Goal: Information Seeking & Learning: Understand process/instructions

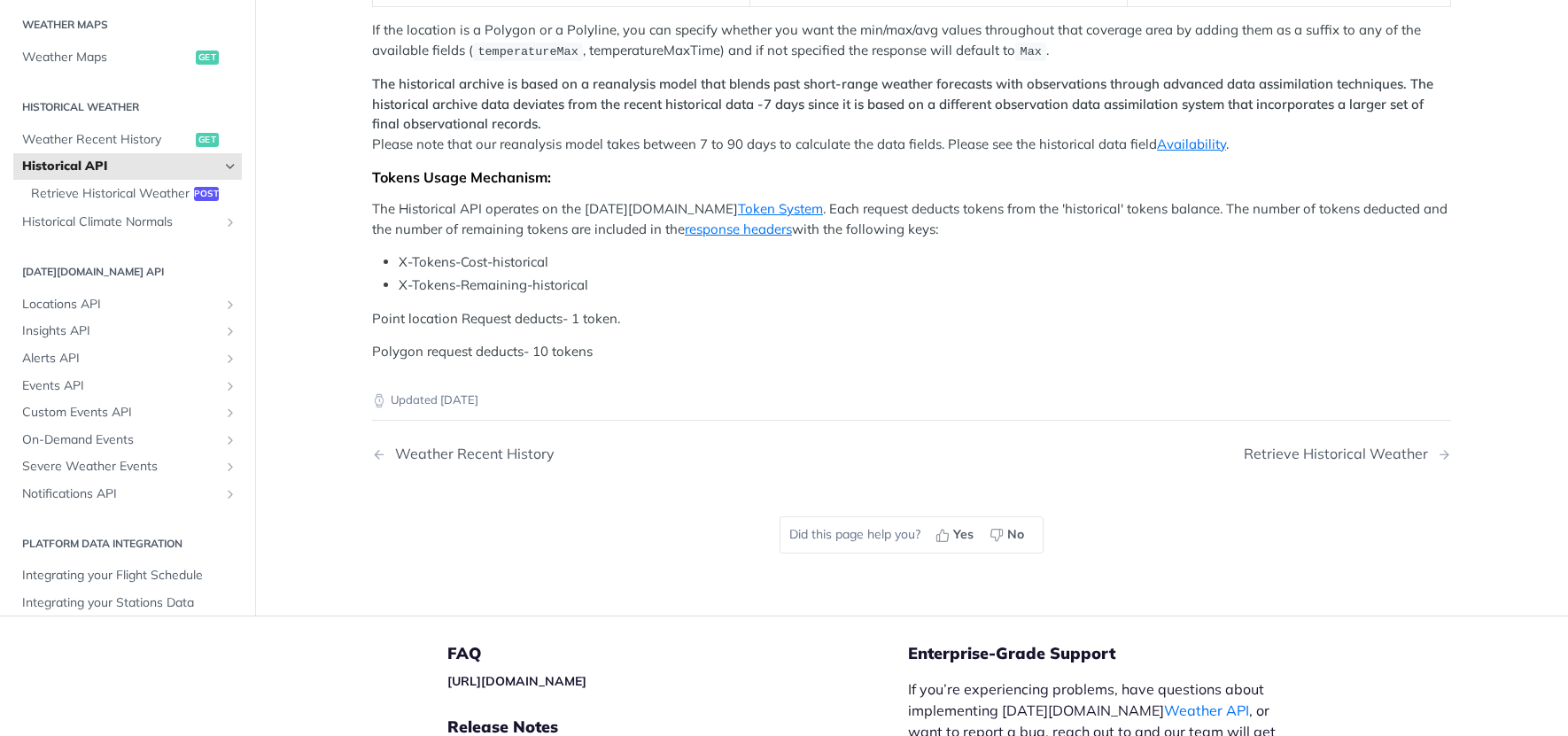
scroll to position [811, 0]
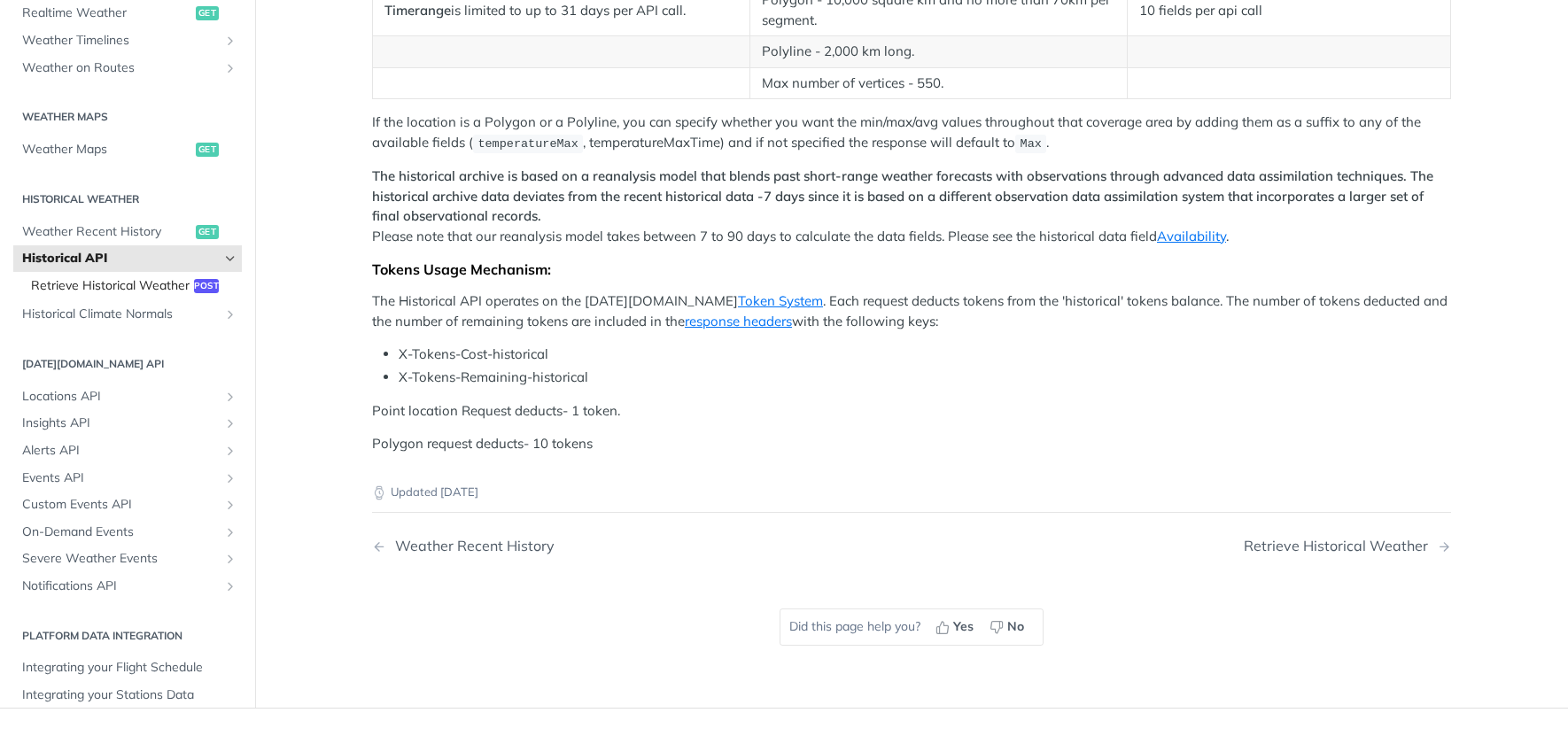
click at [188, 287] on span "Retrieve Historical Weather" at bounding box center [110, 285] width 159 height 18
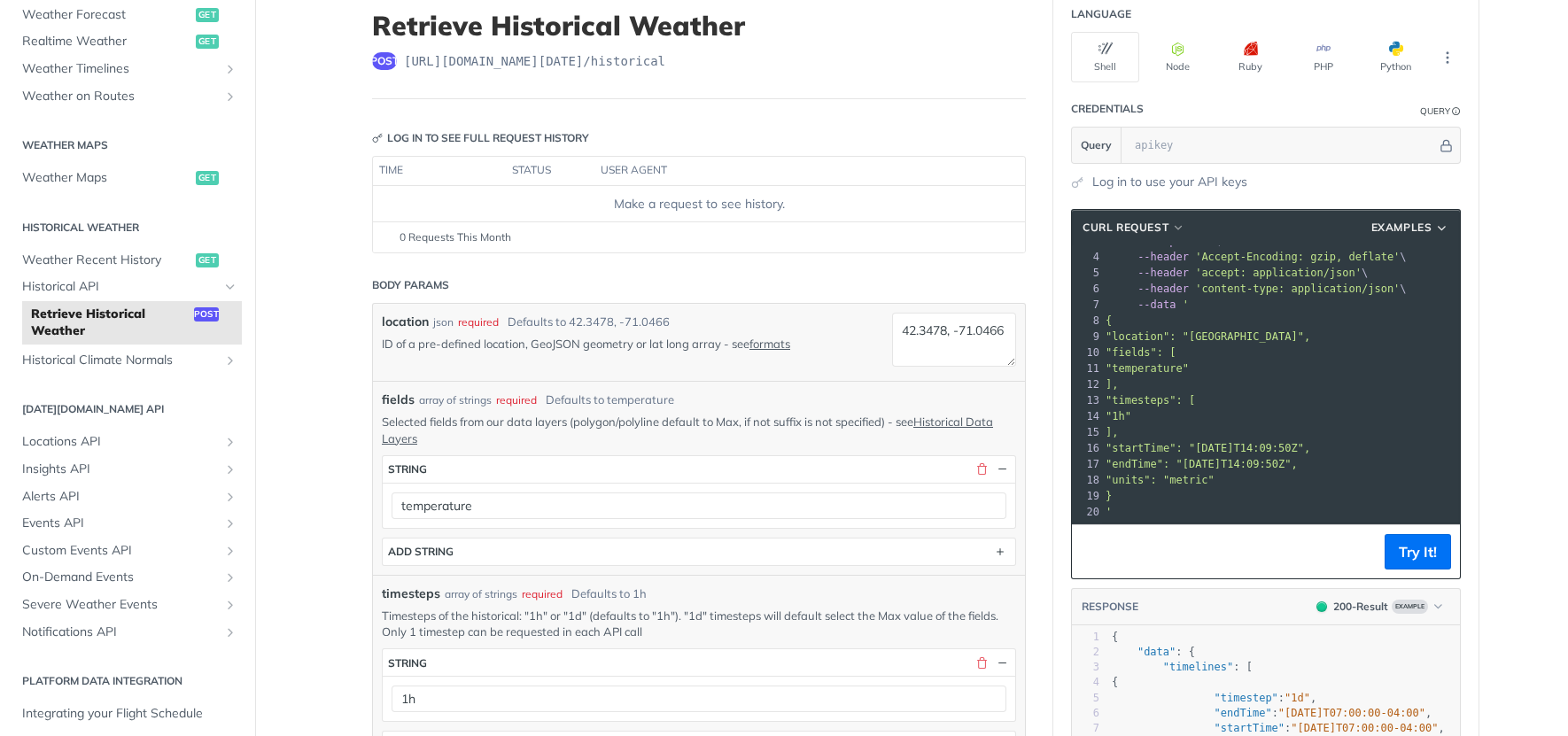
scroll to position [126, 0]
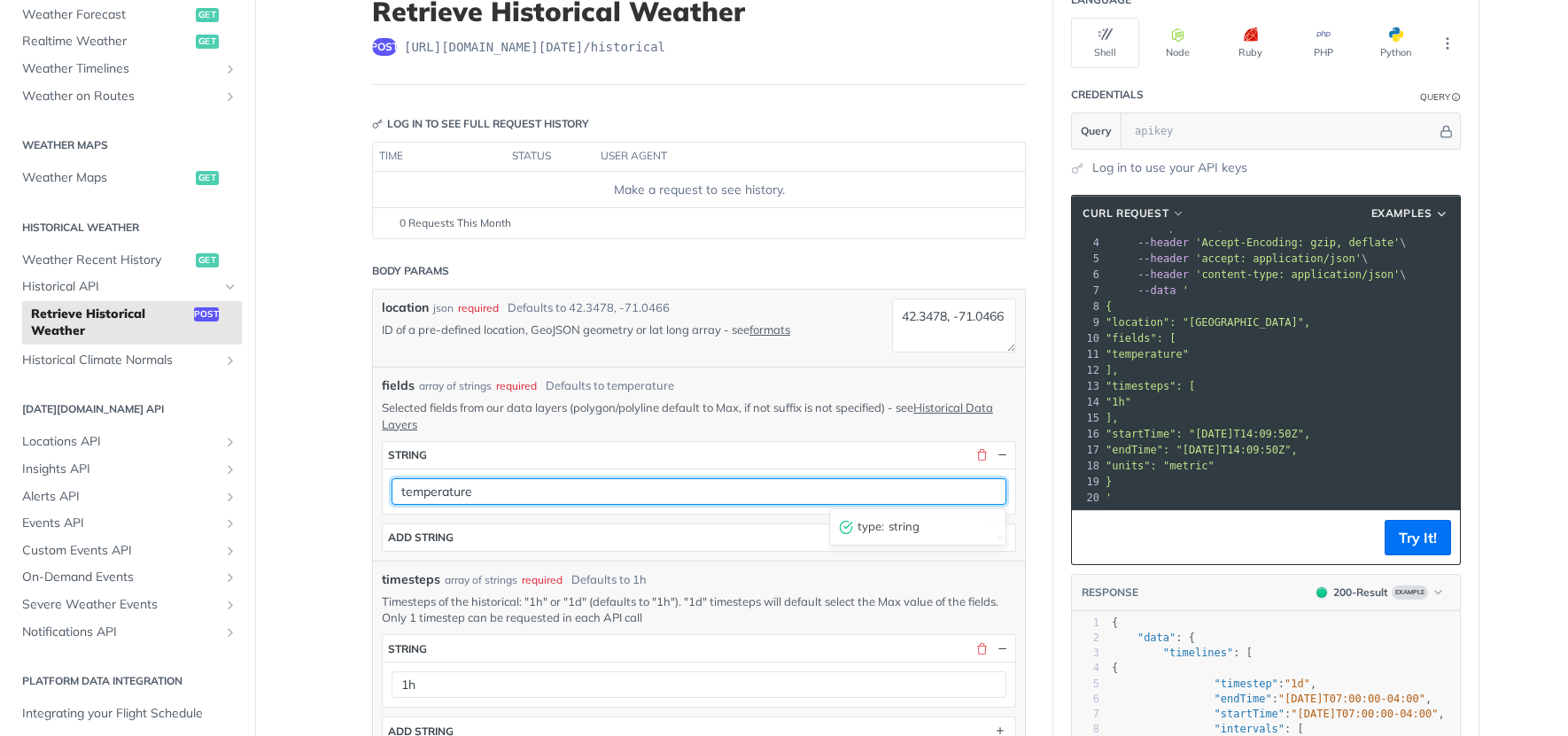
click at [677, 490] on input "temperature" at bounding box center [699, 491] width 615 height 27
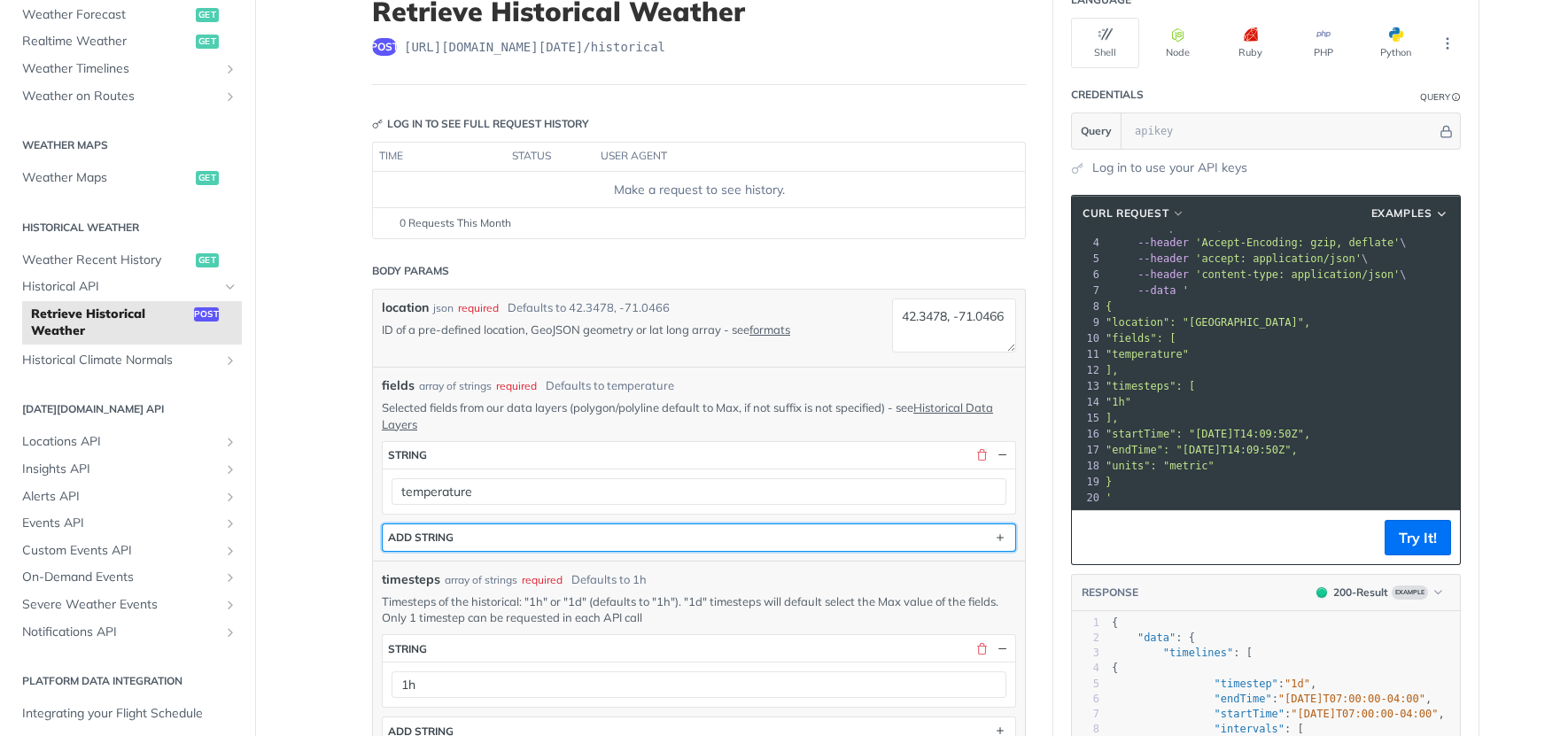
click at [427, 541] on div "ADD string" at bounding box center [421, 537] width 66 height 13
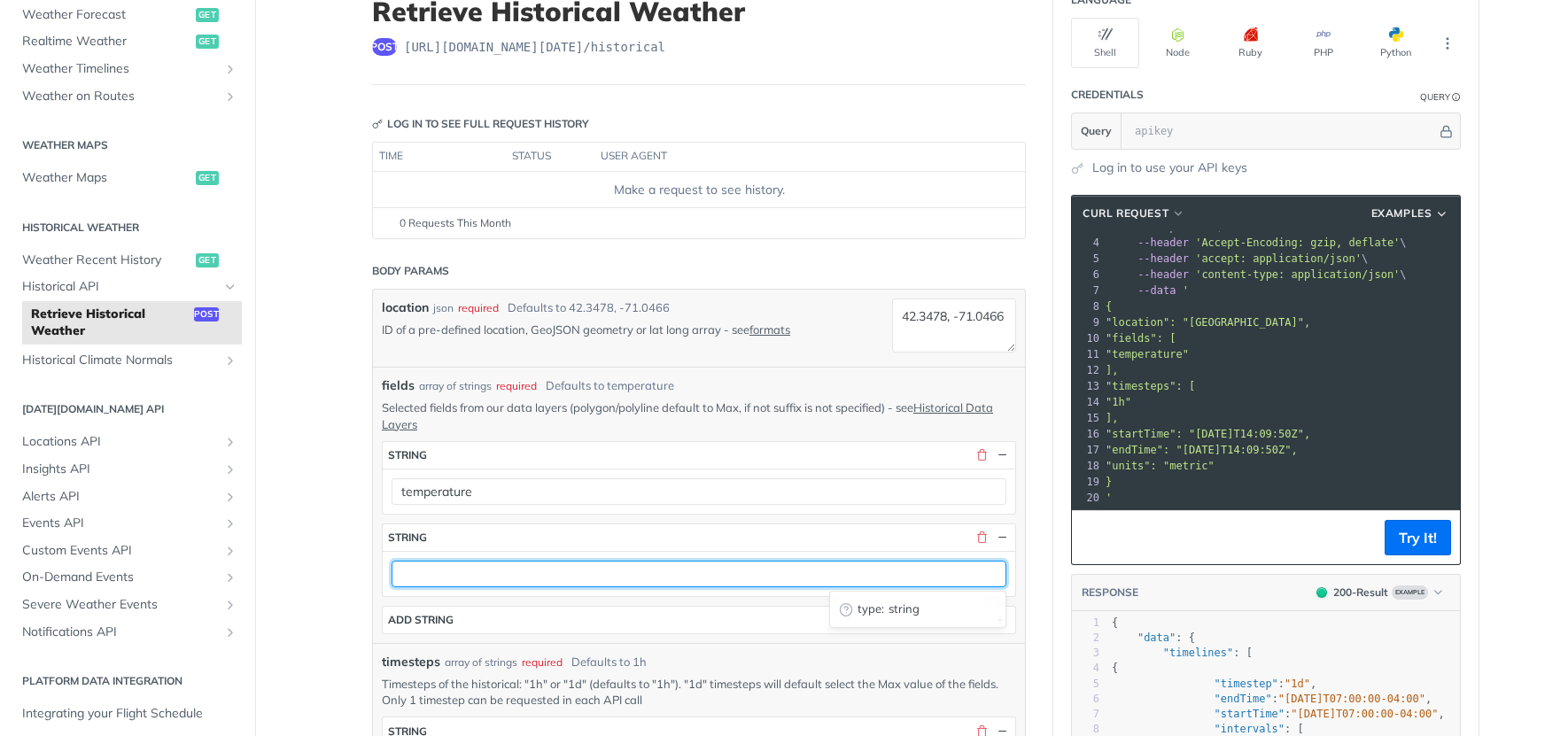
click at [446, 580] on input "text" at bounding box center [699, 574] width 615 height 27
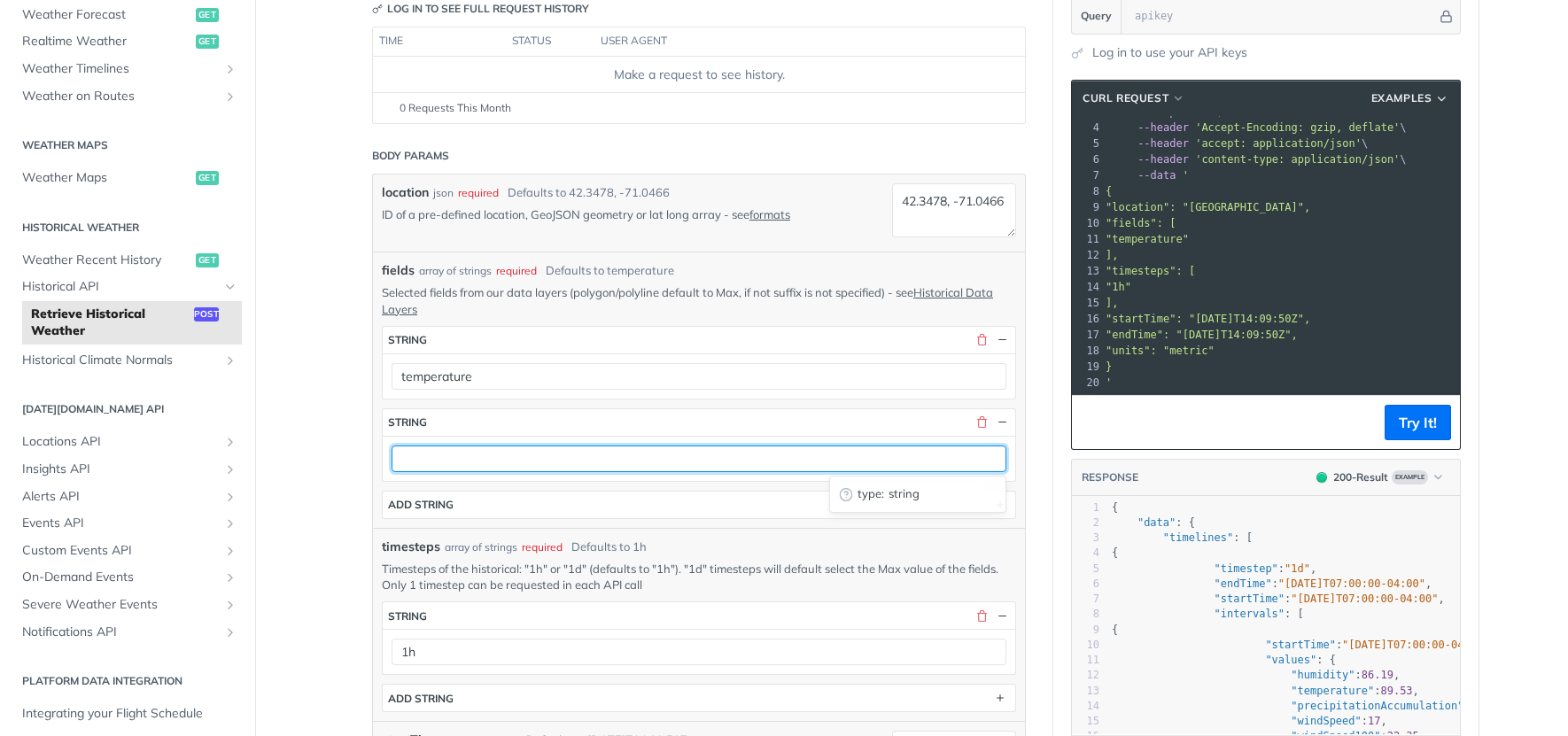
scroll to position [246, 0]
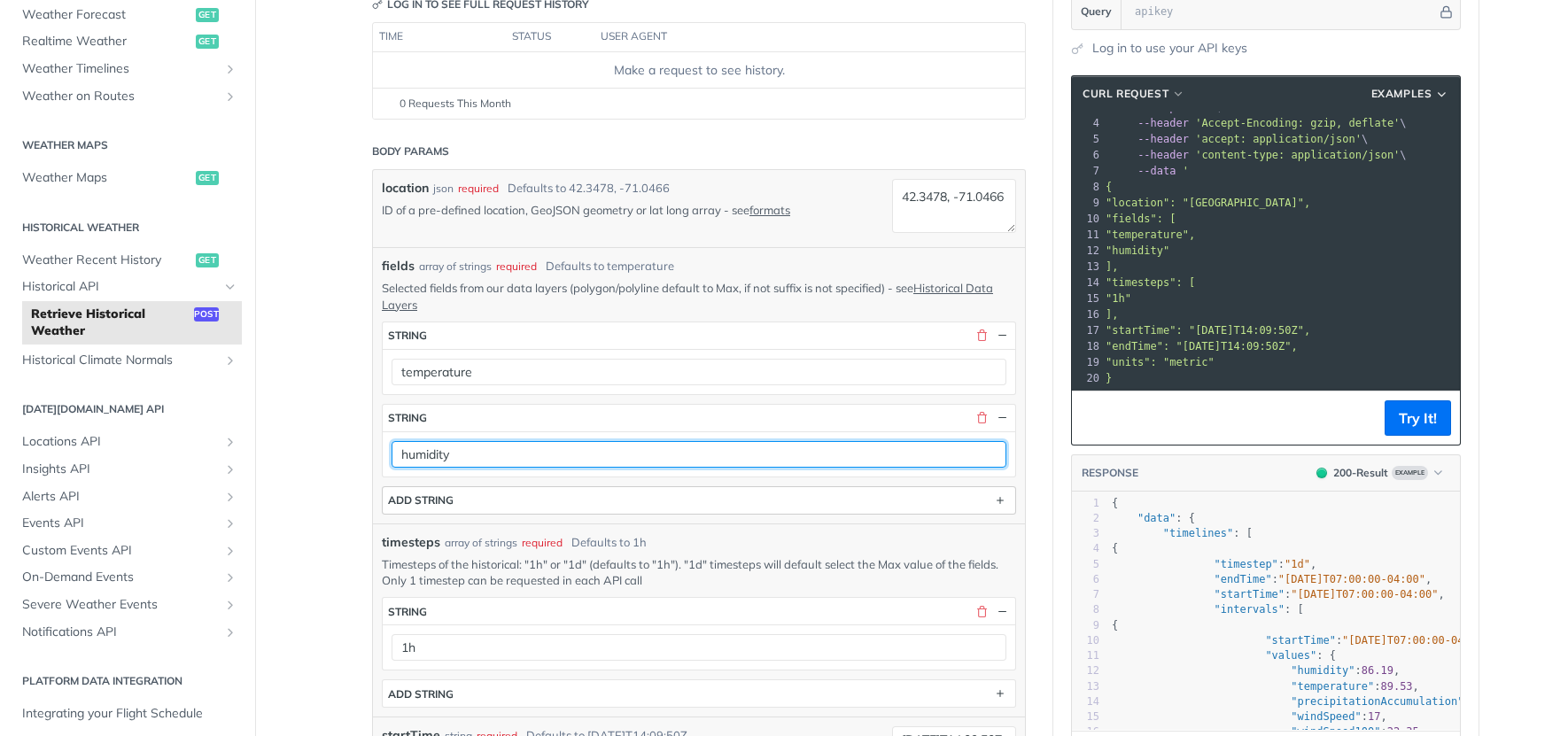
type input "humidity"
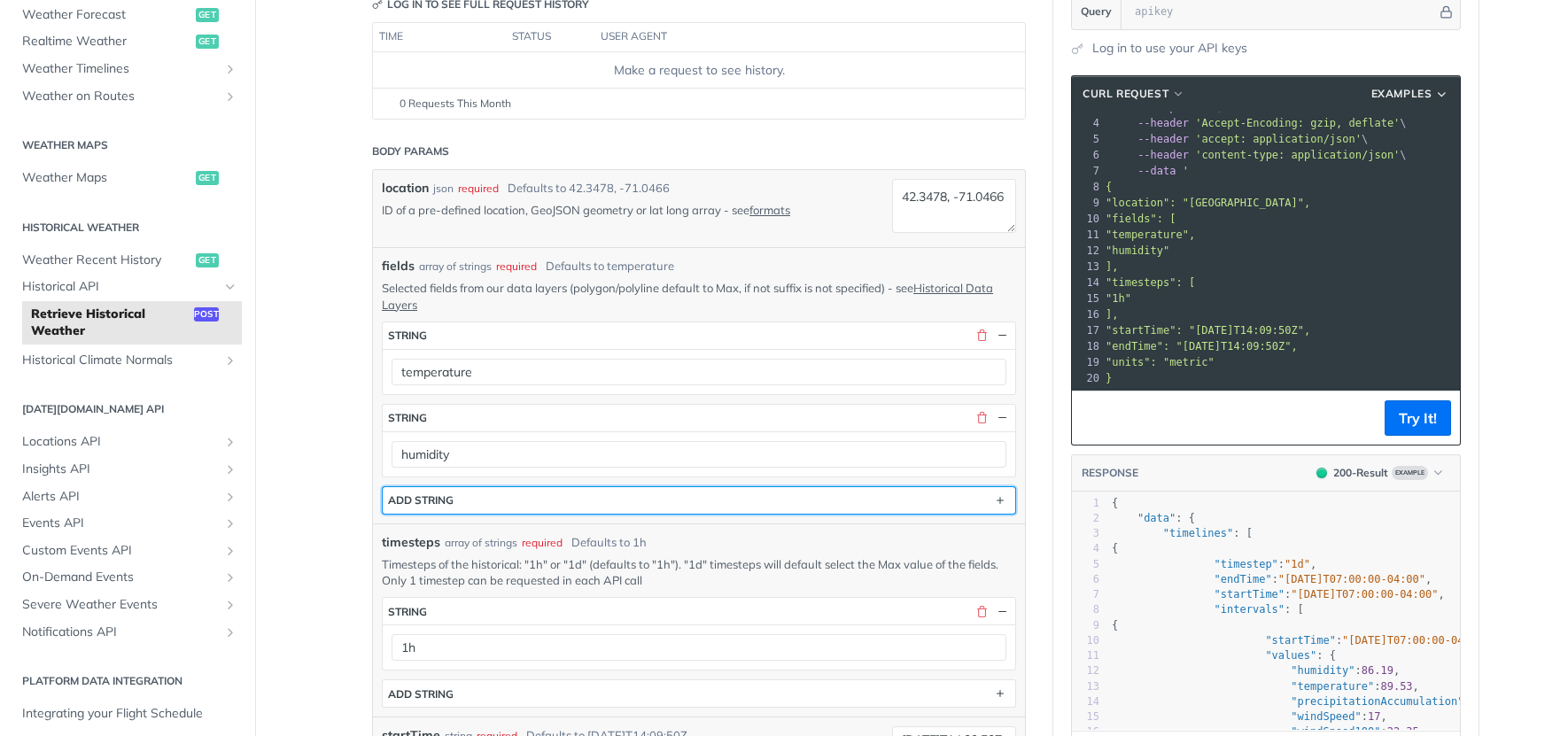
click at [605, 496] on button "ADD string" at bounding box center [699, 501] width 632 height 27
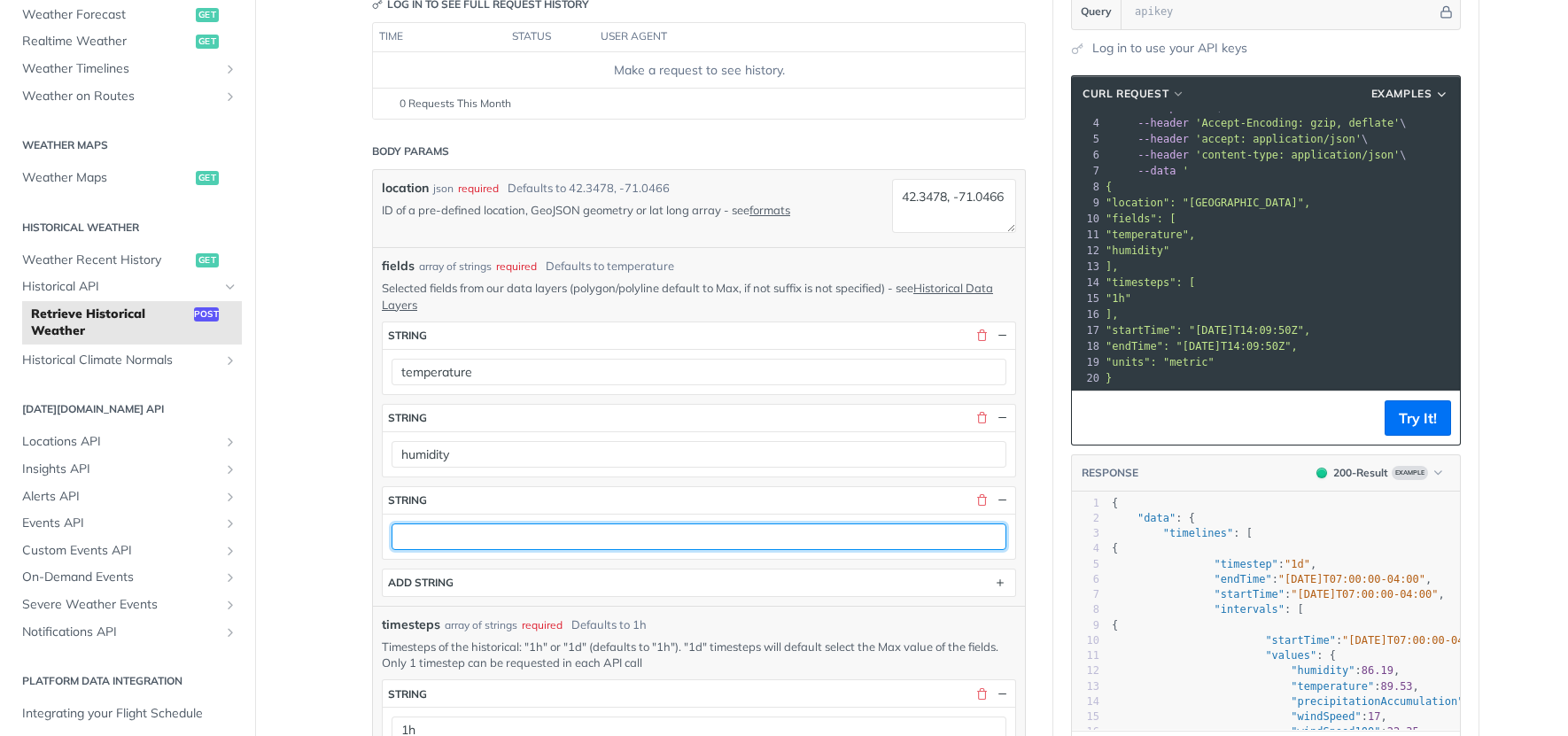
click at [440, 531] on input "text" at bounding box center [699, 537] width 615 height 27
paste input "Nitrogen Dioxide"
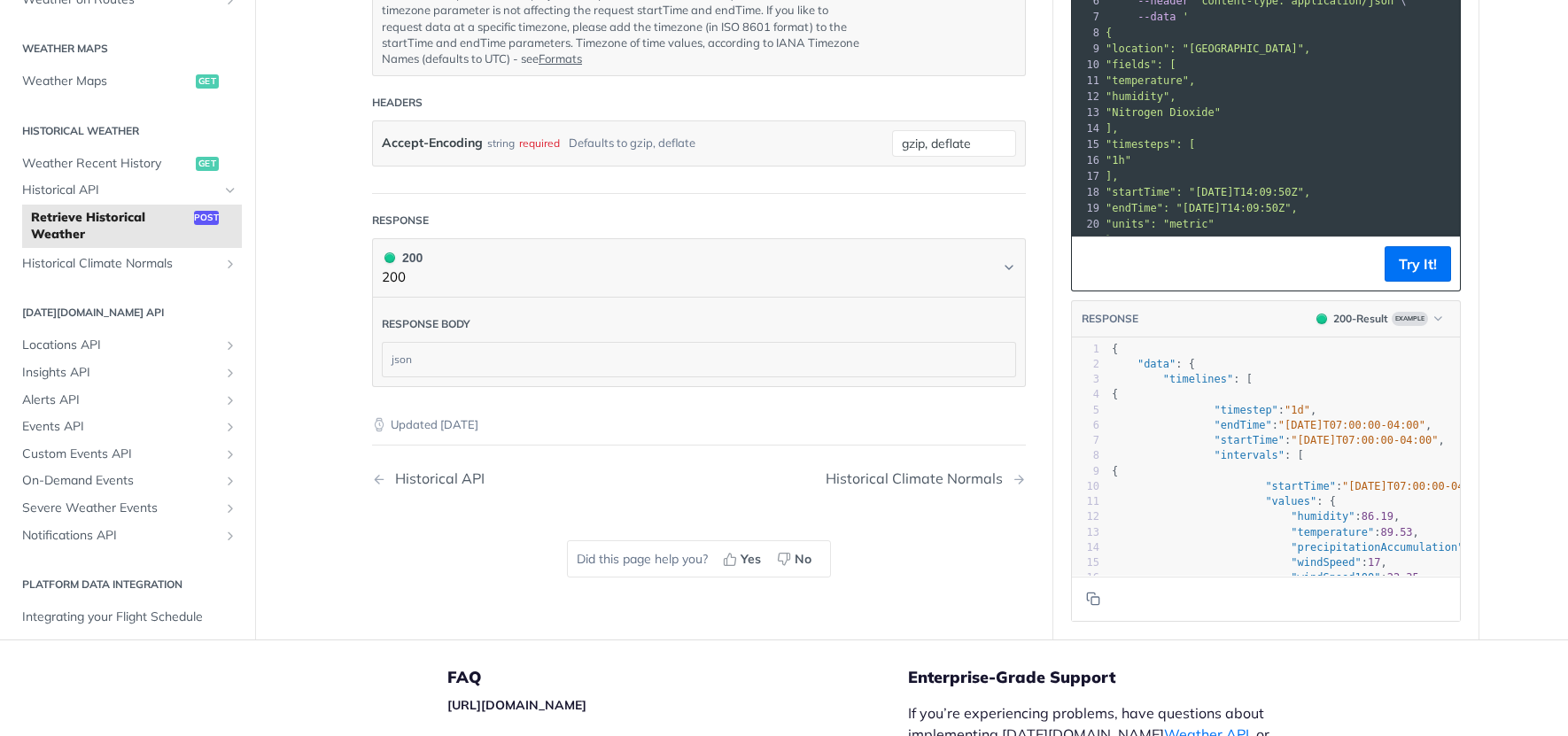
scroll to position [1268, 0]
type input "Nitrogen Dioxide"
click at [472, 344] on div "json" at bounding box center [699, 358] width 632 height 33
click at [409, 315] on div "Response body" at bounding box center [426, 323] width 89 height 16
click at [401, 345] on div "json" at bounding box center [699, 358] width 632 height 33
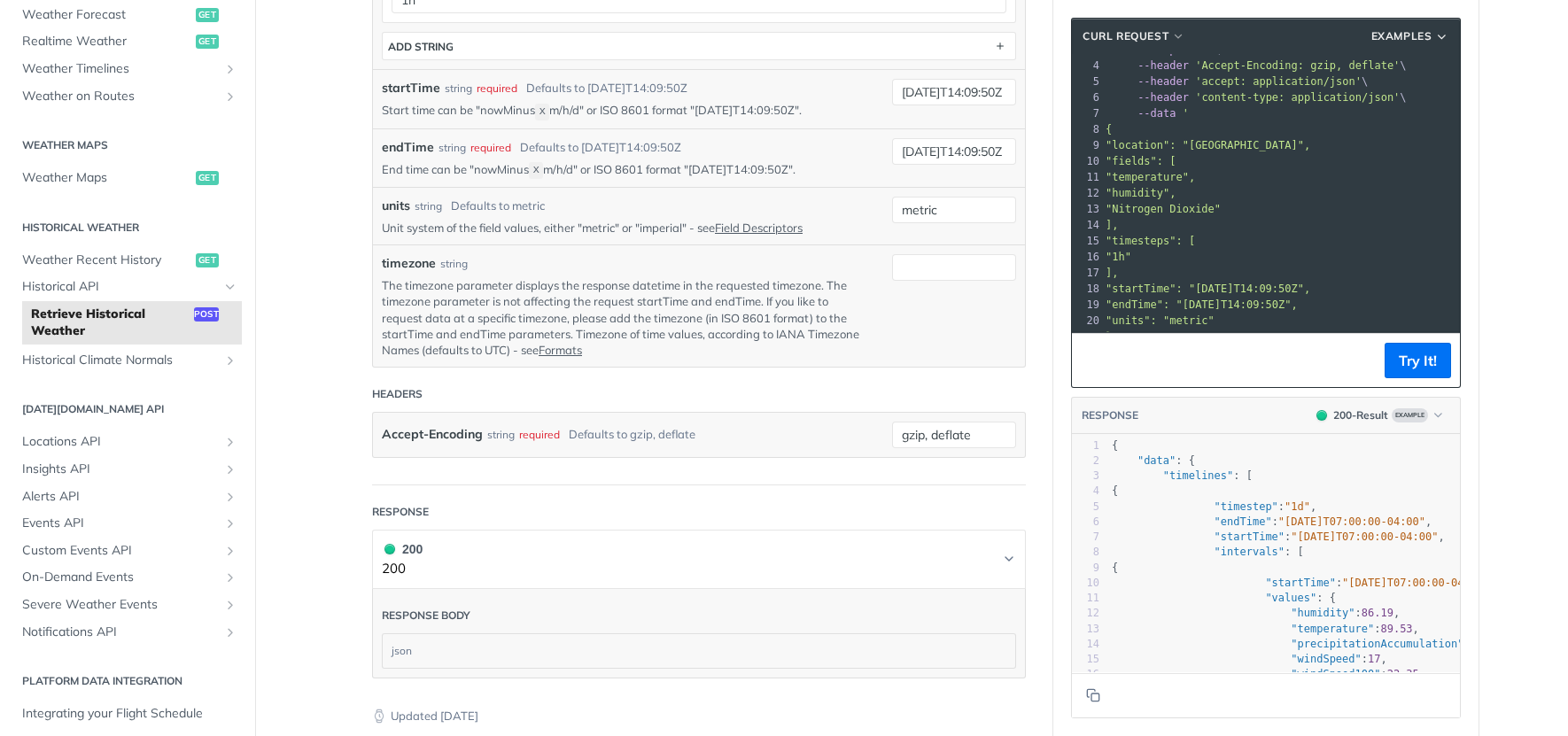
scroll to position [964, 0]
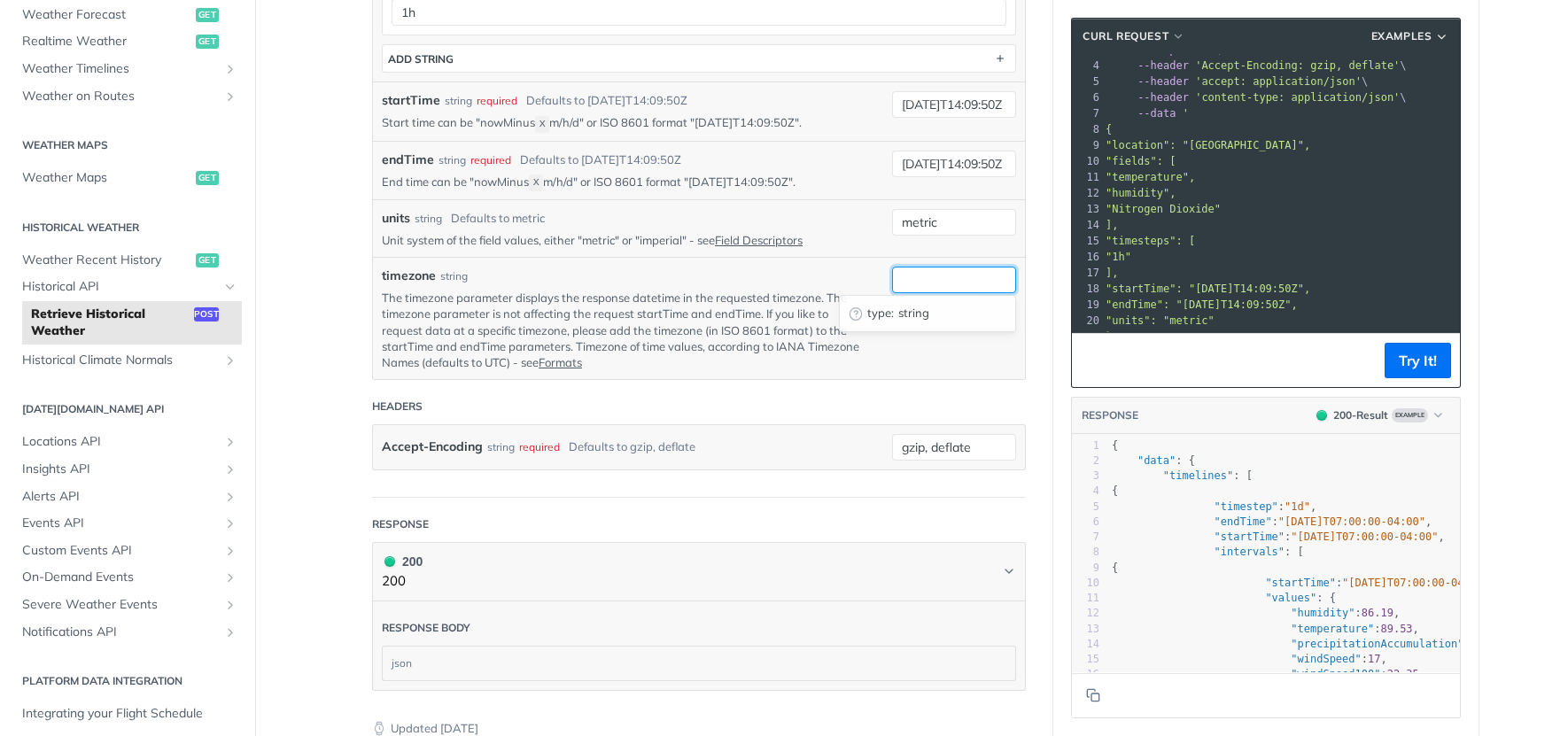
click at [938, 275] on input "timezone" at bounding box center [954, 280] width 124 height 27
click at [913, 312] on span "string" at bounding box center [953, 313] width 109 height 18
click at [934, 274] on input "timezone" at bounding box center [954, 280] width 124 height 27
type input "k"
type input "delhi"
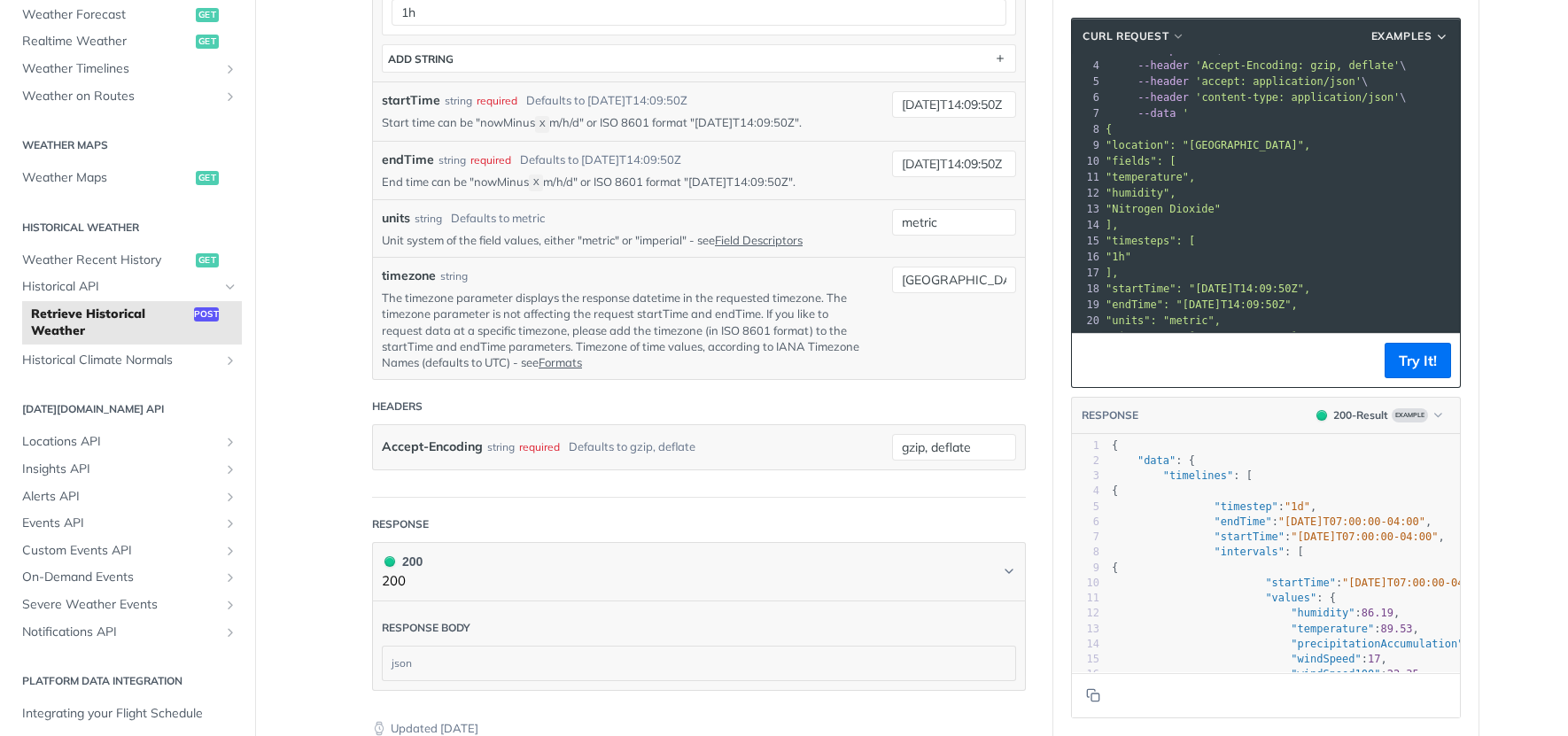
click at [912, 360] on div "timezone string The timezone parameter displays the response datetime in the re…" at bounding box center [699, 318] width 634 height 104
click at [1417, 370] on button "Try It!" at bounding box center [1418, 360] width 67 height 35
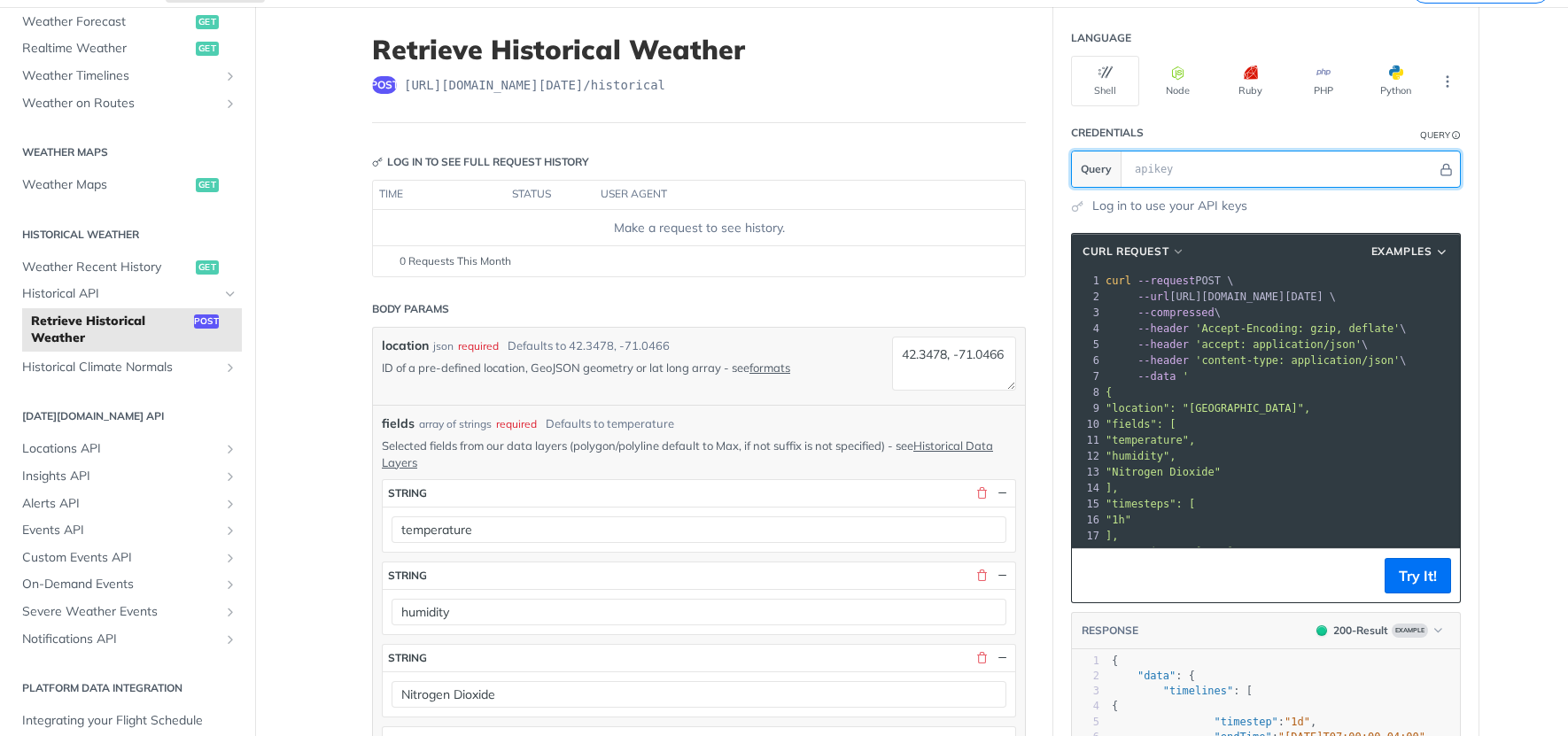
scroll to position [85, 0]
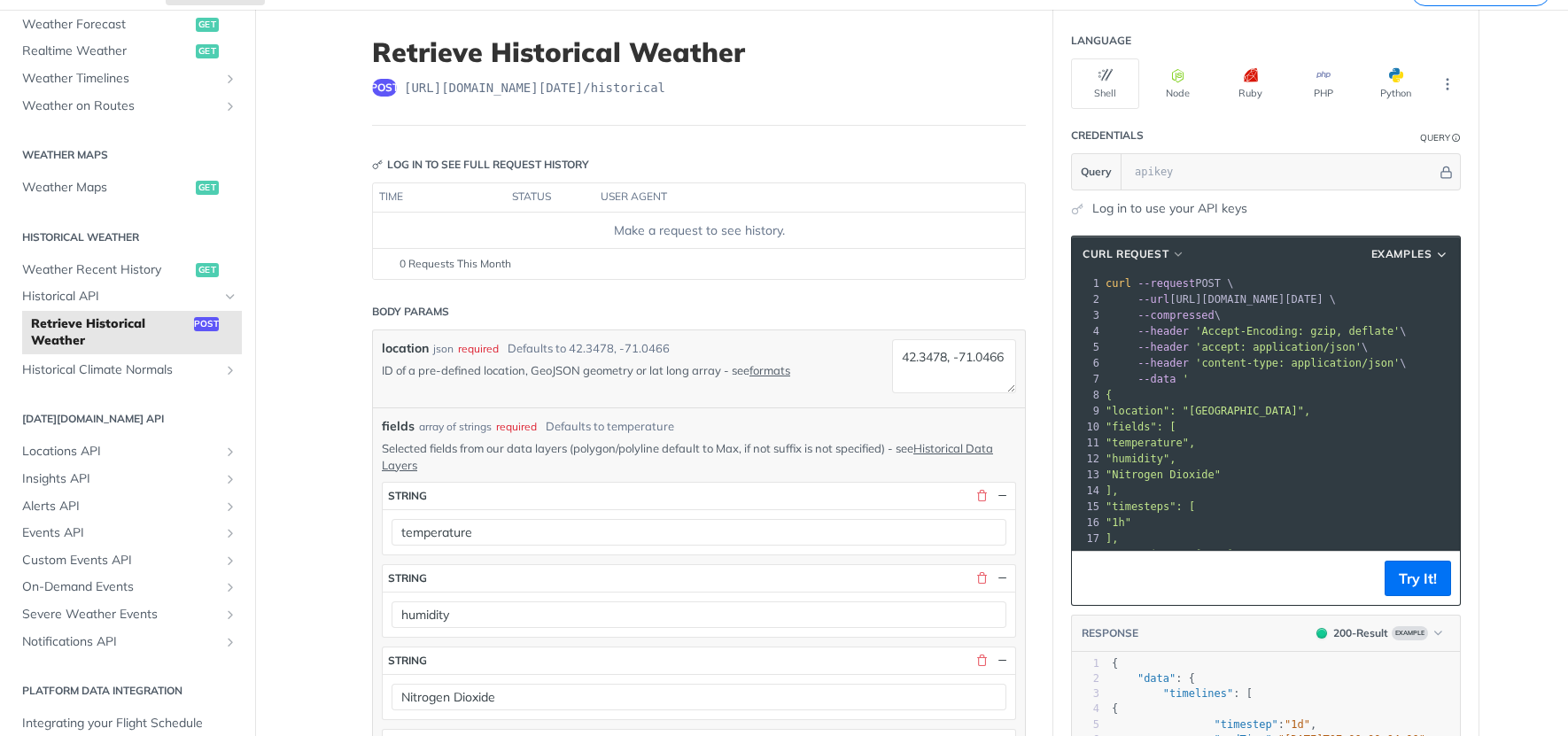
click at [1112, 214] on link "Log in to use your API keys" at bounding box center [1169, 209] width 155 height 19
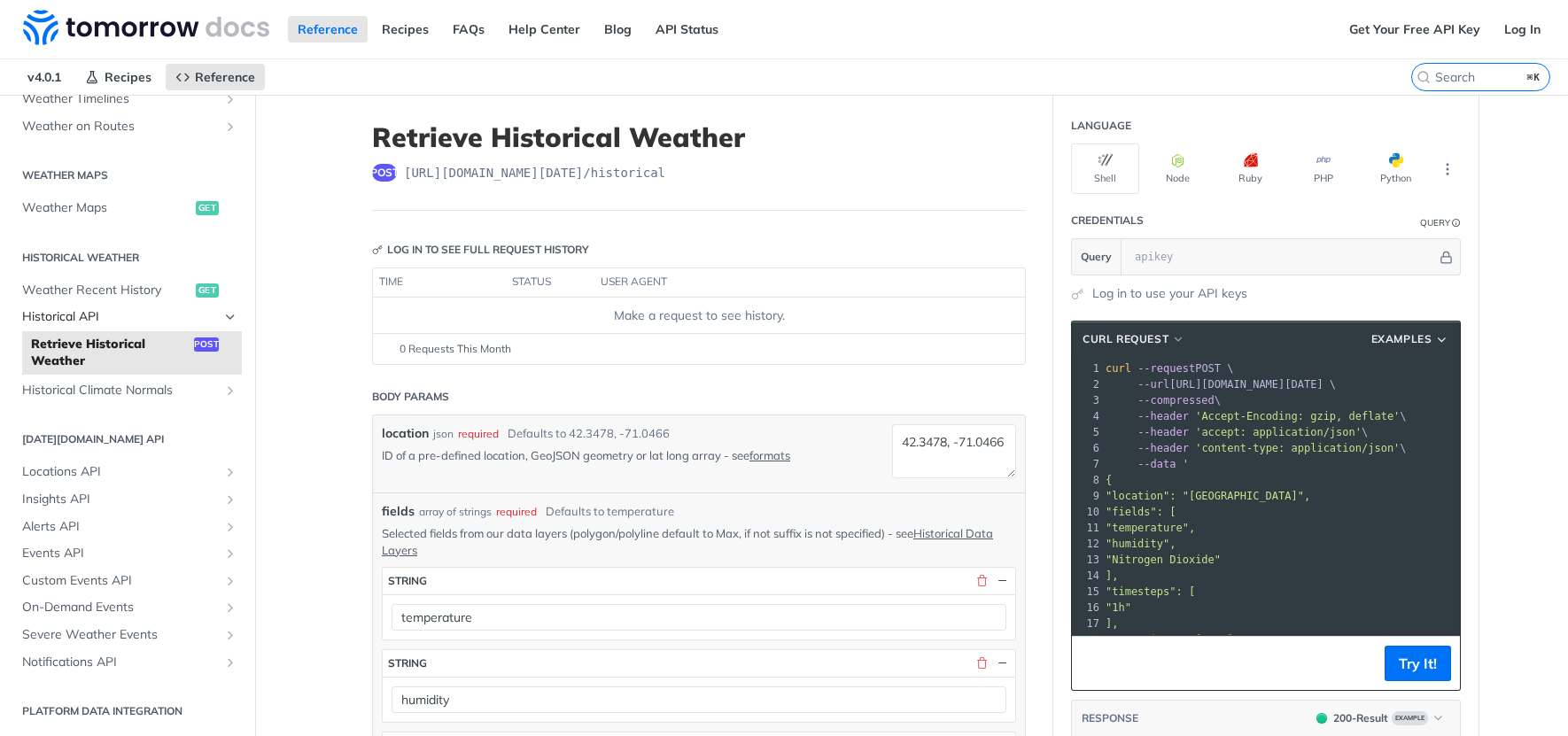
scroll to position [0, 0]
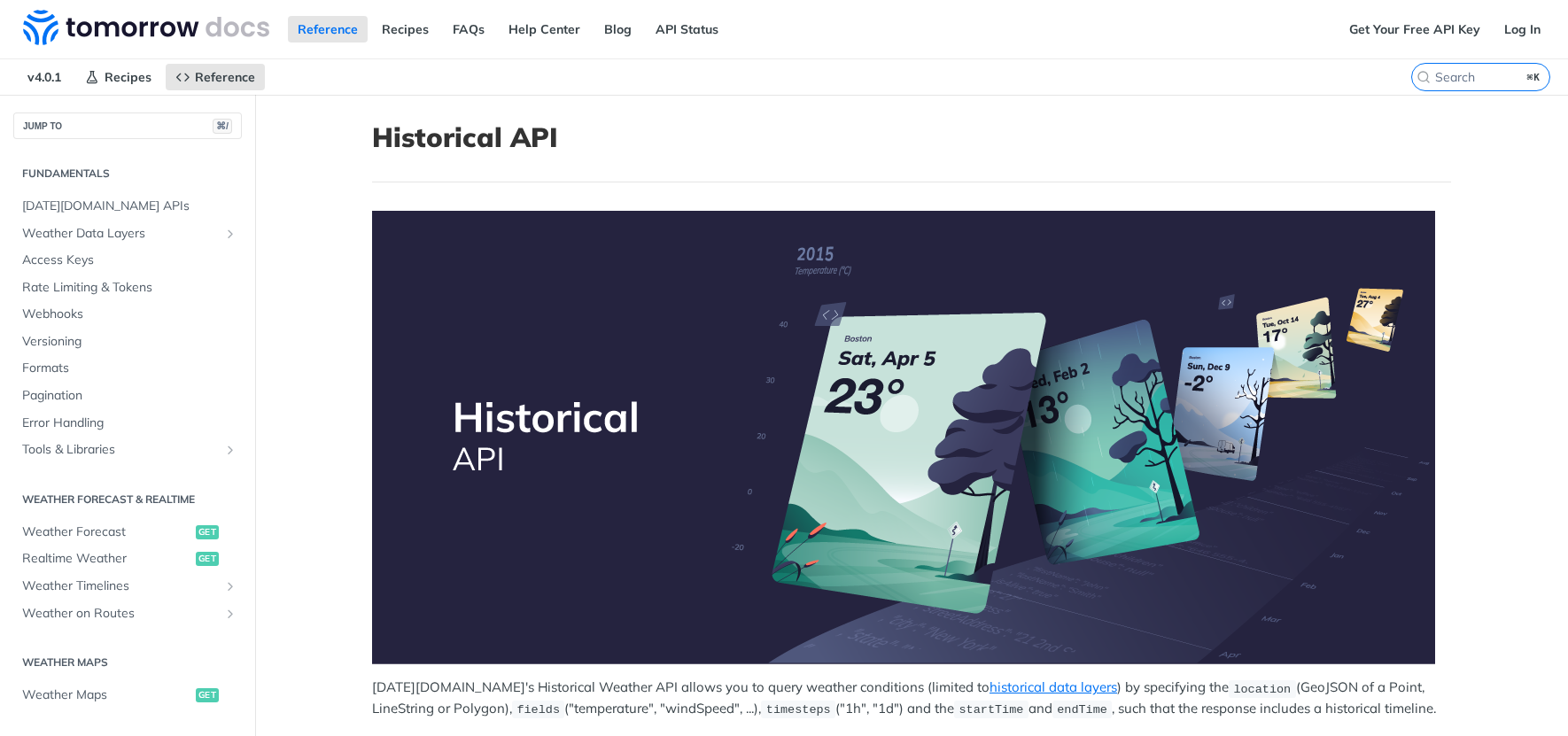
scroll to position [423, 0]
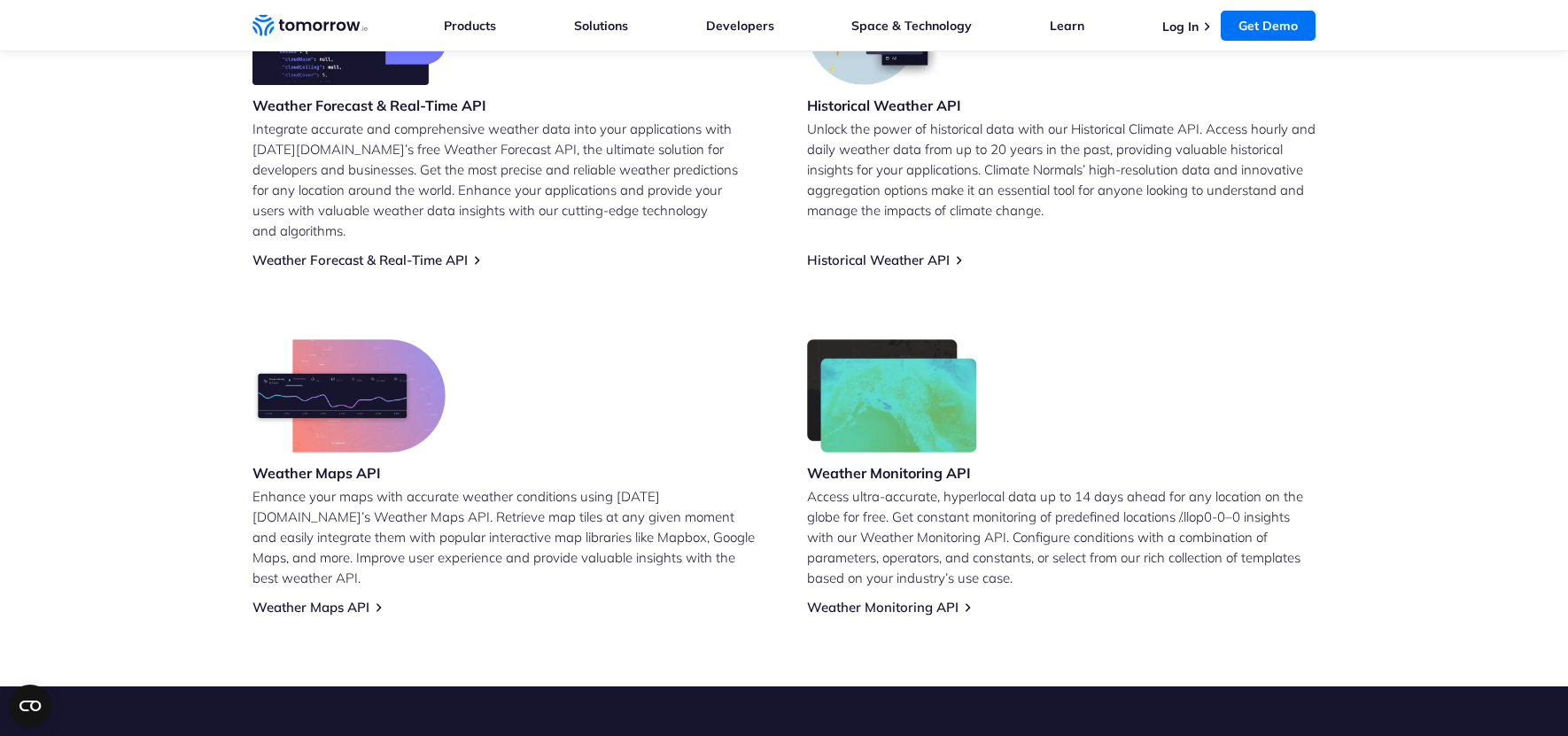
scroll to position [838, 0]
